Goal: Check status

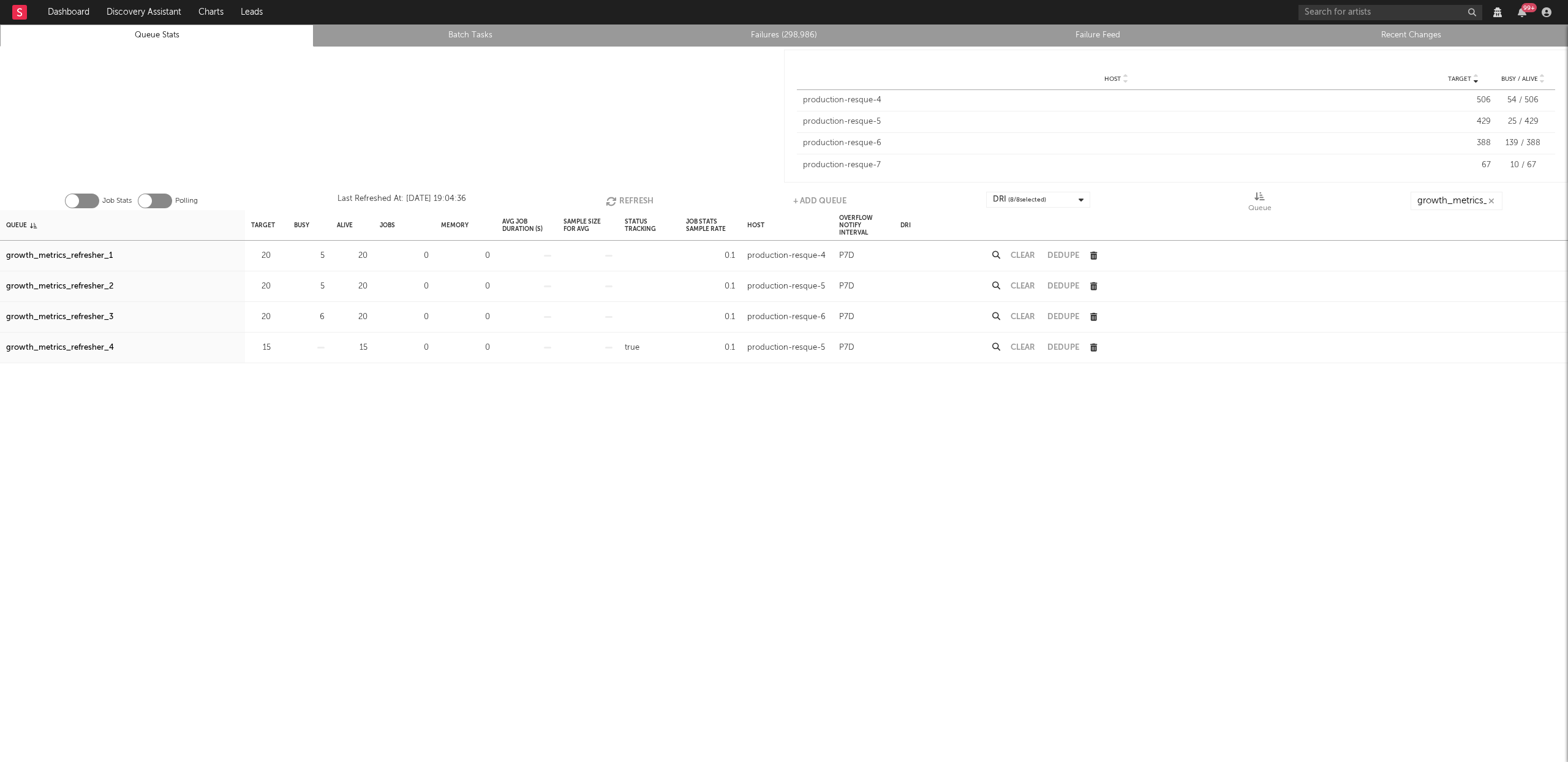
click at [640, 198] on button "Refresh" at bounding box center [630, 201] width 48 height 18
click at [639, 197] on button "Refresh" at bounding box center [628, 201] width 48 height 18
click at [79, 257] on div "growth_metrics_refresher_1" at bounding box center [59, 256] width 107 height 14
drag, startPoint x: 78, startPoint y: 282, endPoint x: 84, endPoint y: 312, distance: 30.6
click at [78, 282] on div "growth_metrics_refresher_2" at bounding box center [60, 286] width 108 height 14
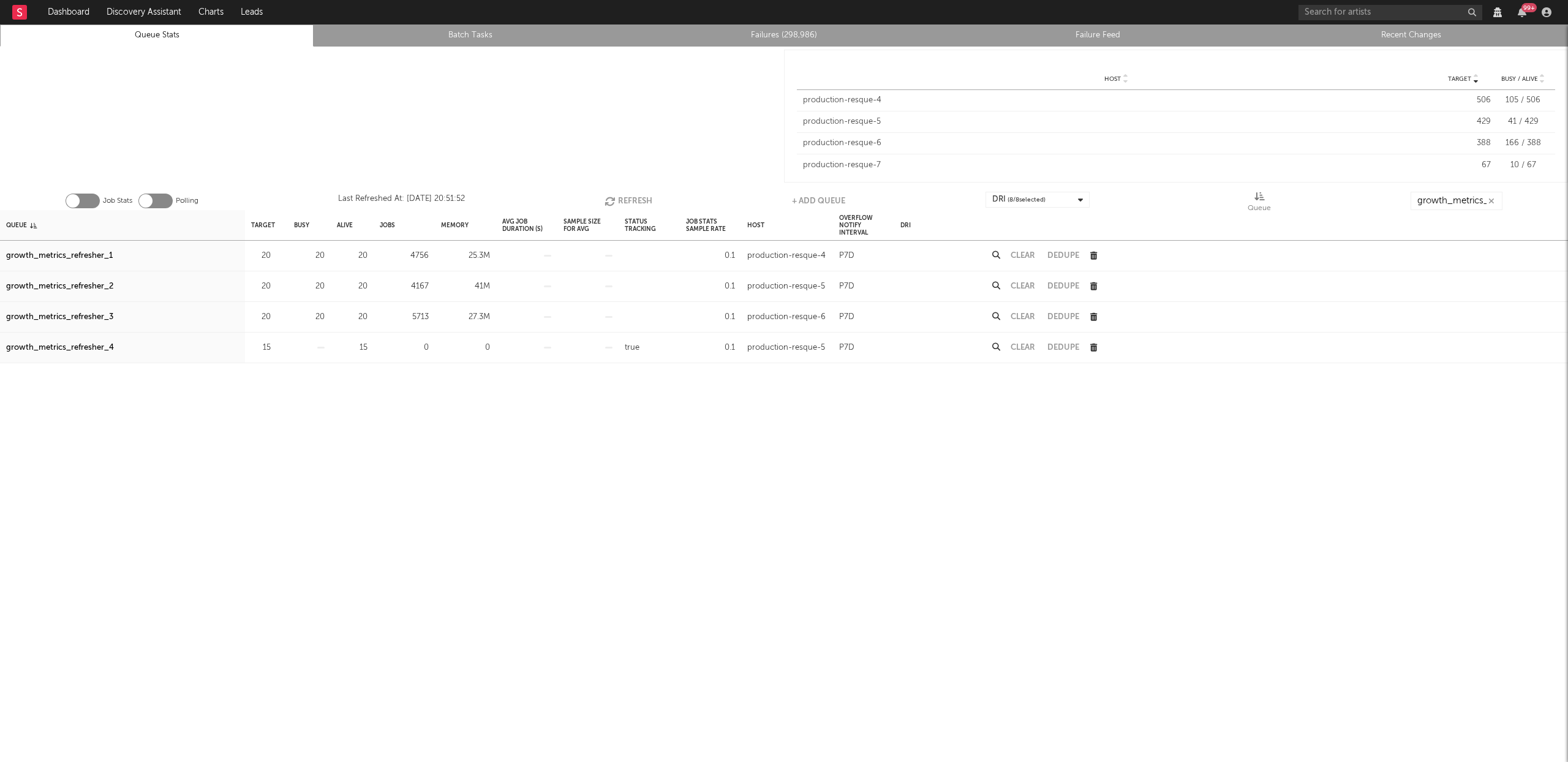
drag, startPoint x: 85, startPoint y: 318, endPoint x: 530, endPoint y: 187, distance: 463.9
click at [85, 318] on div "growth_metrics_refresher_3" at bounding box center [60, 317] width 108 height 14
